Goal: Check status

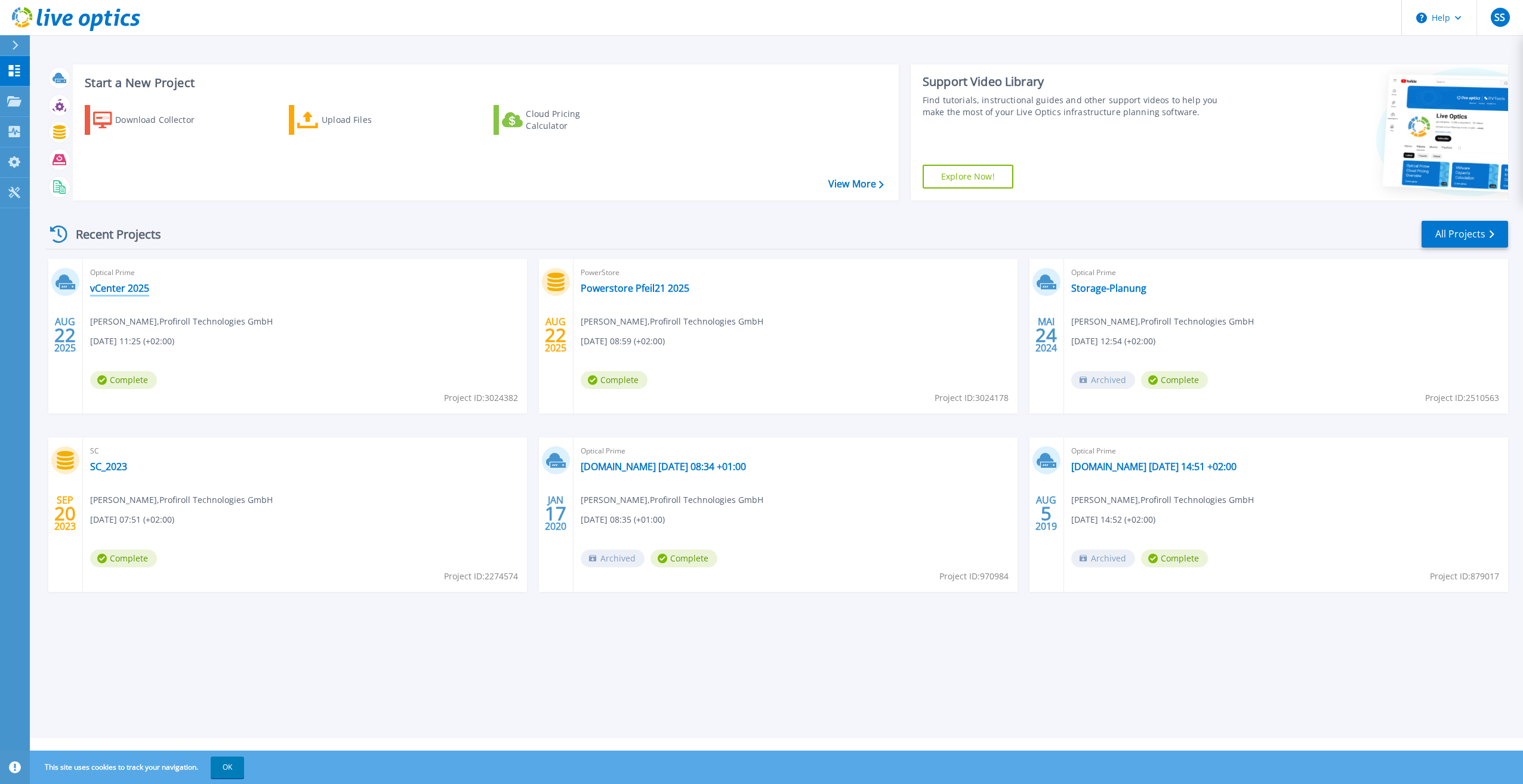
click at [114, 282] on link "vCenter 2025" at bounding box center [120, 288] width 59 height 12
click at [129, 293] on link "vCenter 2025" at bounding box center [120, 288] width 59 height 12
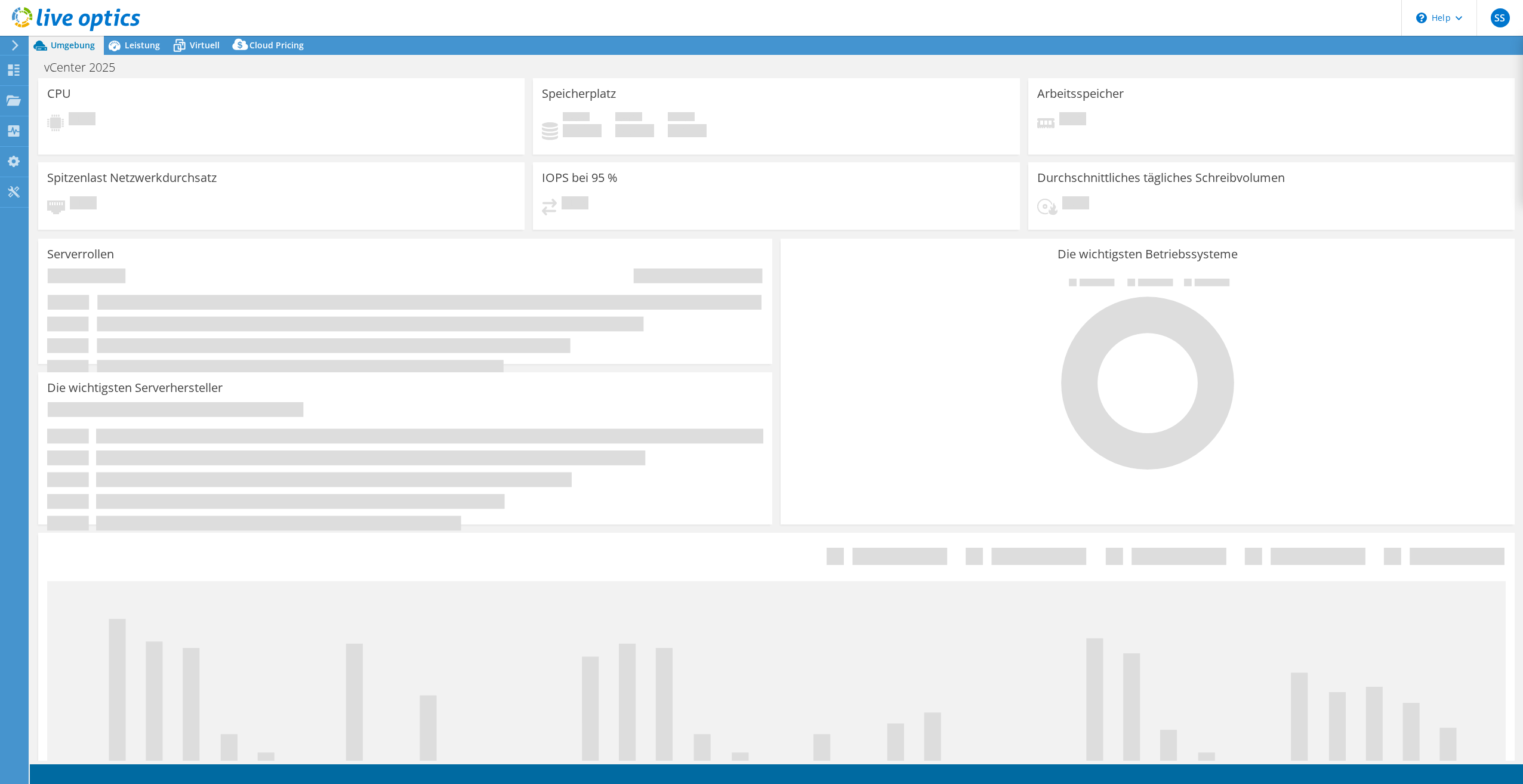
select select "USD"
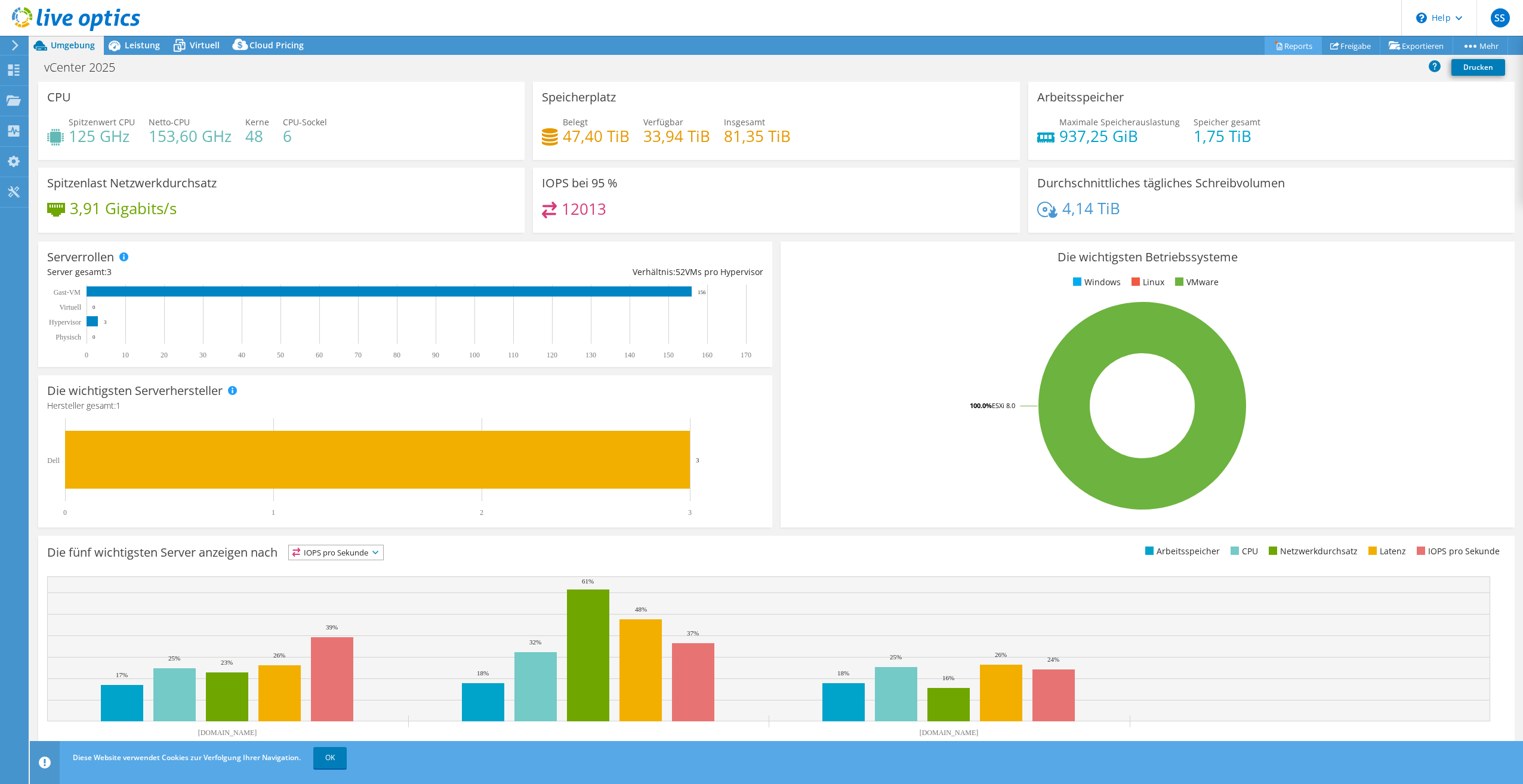
click at [1293, 47] on link "Reports" at bounding box center [1293, 45] width 58 height 18
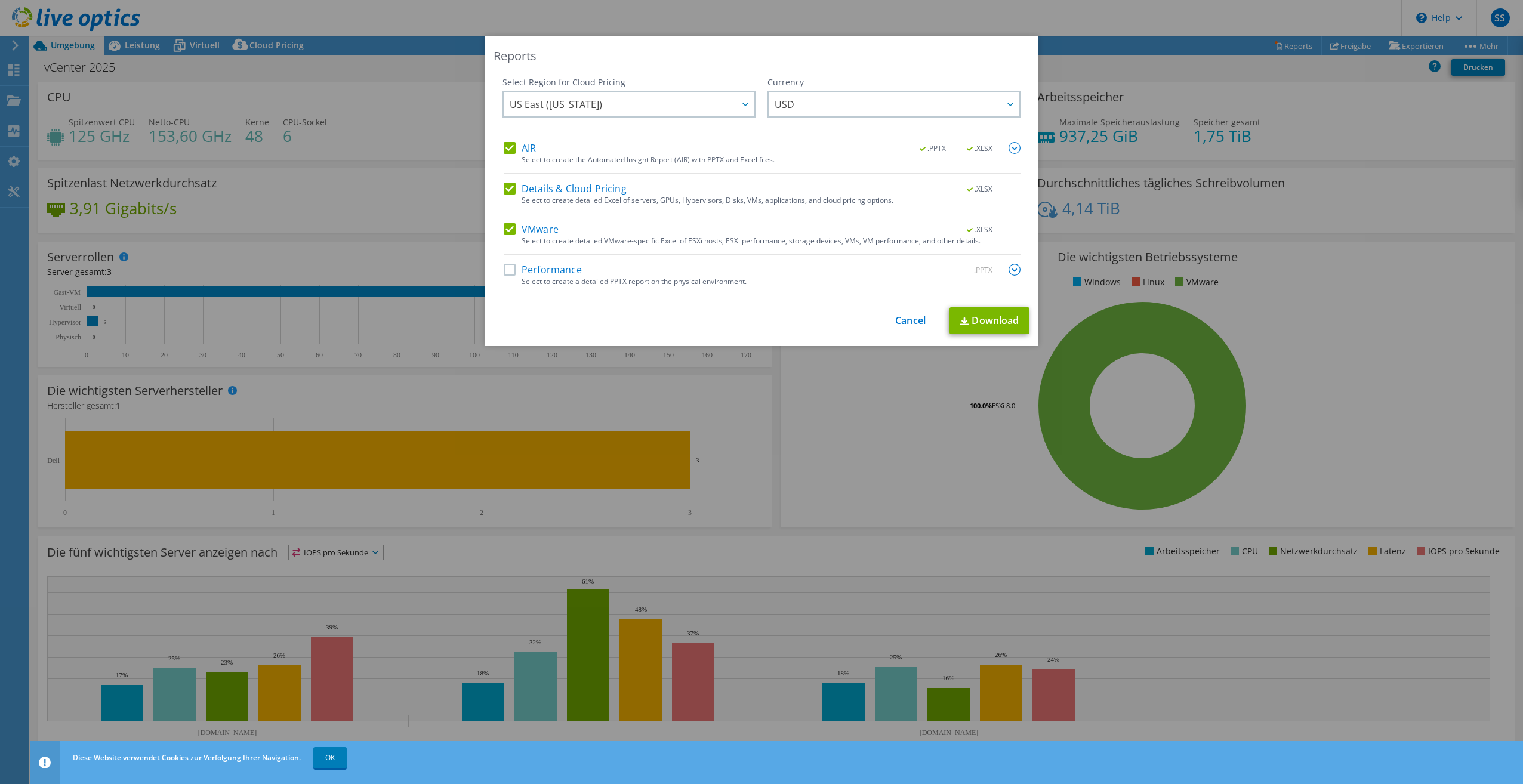
click at [907, 319] on link "Cancel" at bounding box center [910, 320] width 30 height 11
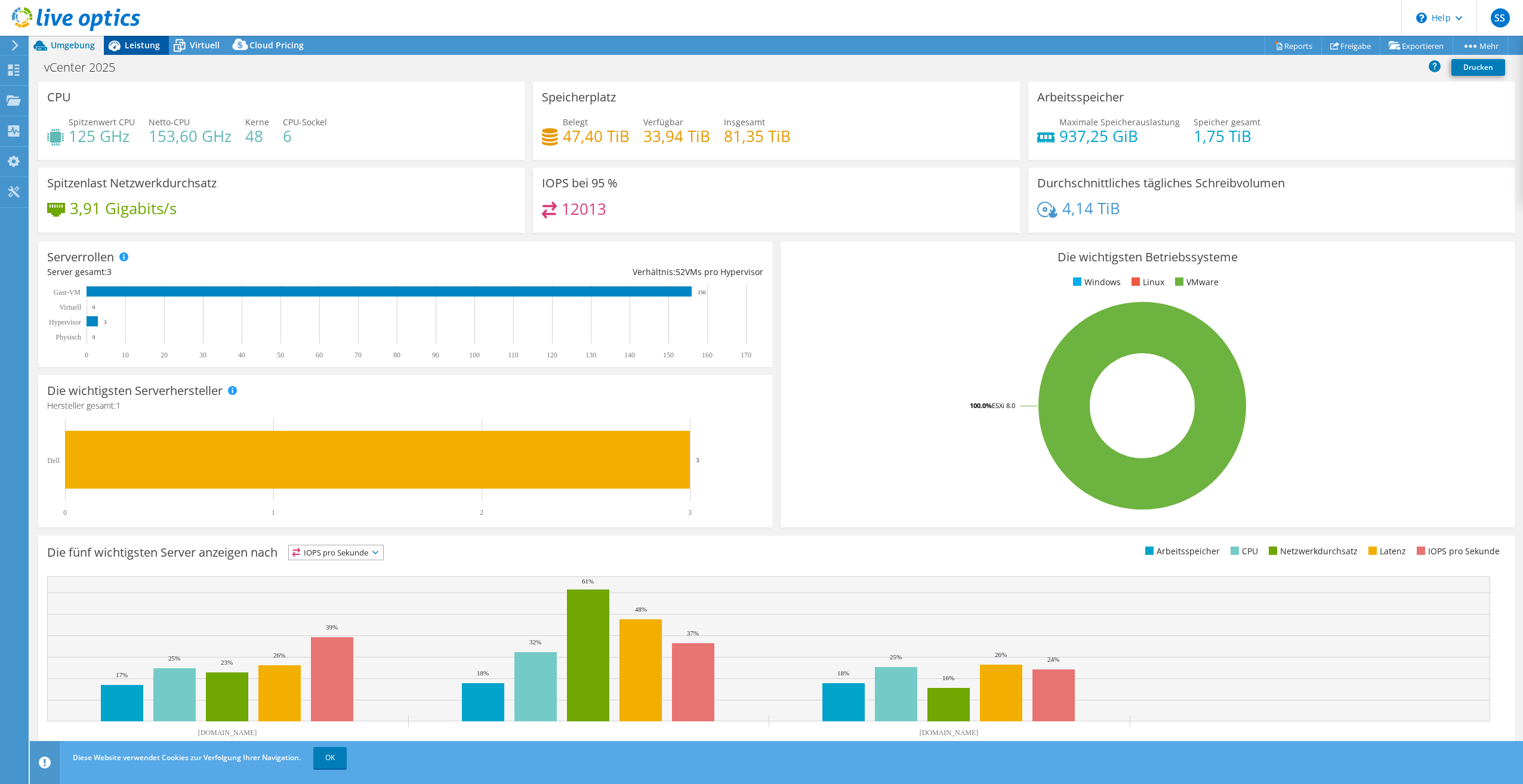
click at [137, 46] on span "Leistung" at bounding box center [142, 45] width 35 height 11
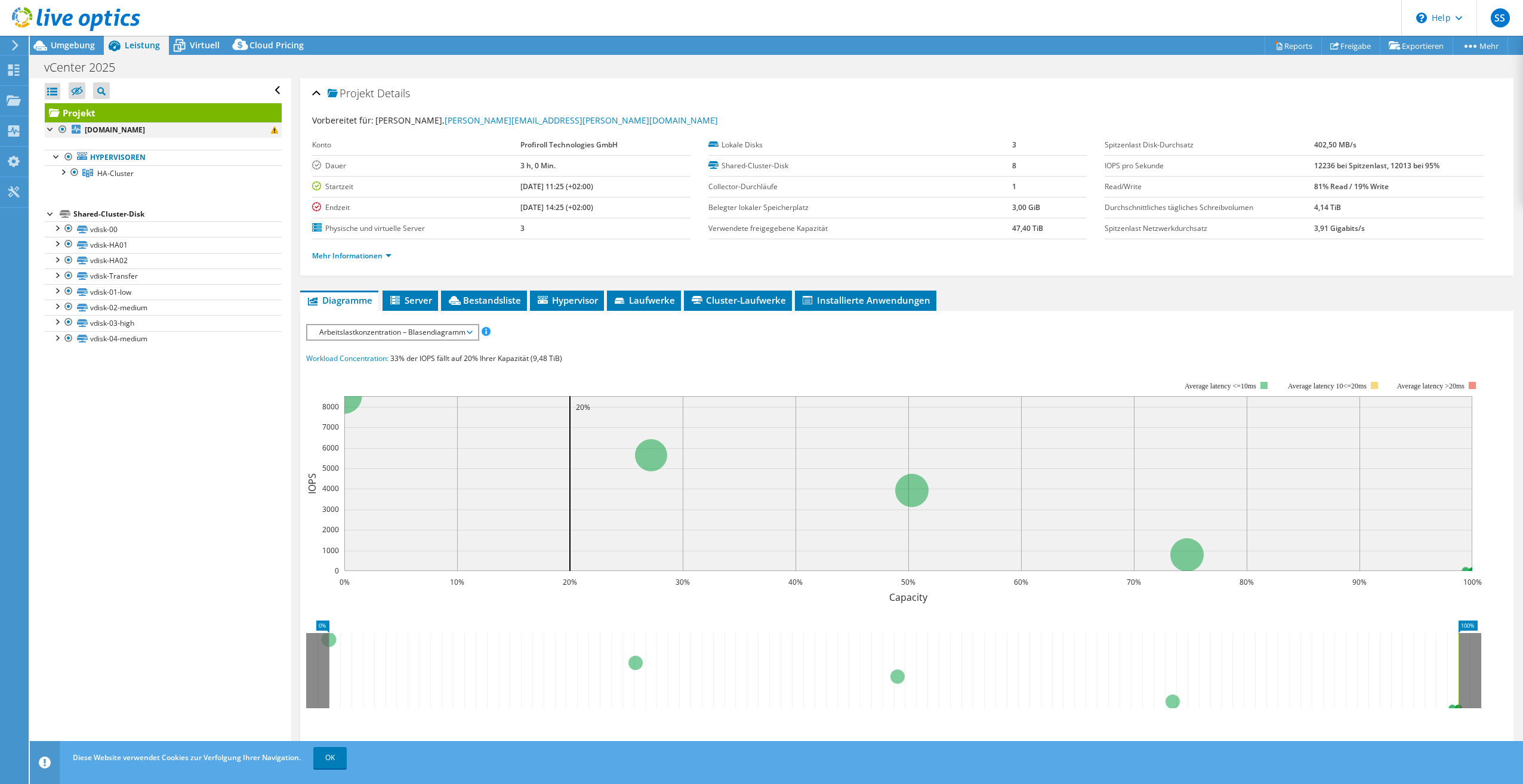
click at [50, 127] on div at bounding box center [51, 128] width 12 height 12
click at [59, 172] on div at bounding box center [63, 171] width 12 height 12
